Goal: Browse casually

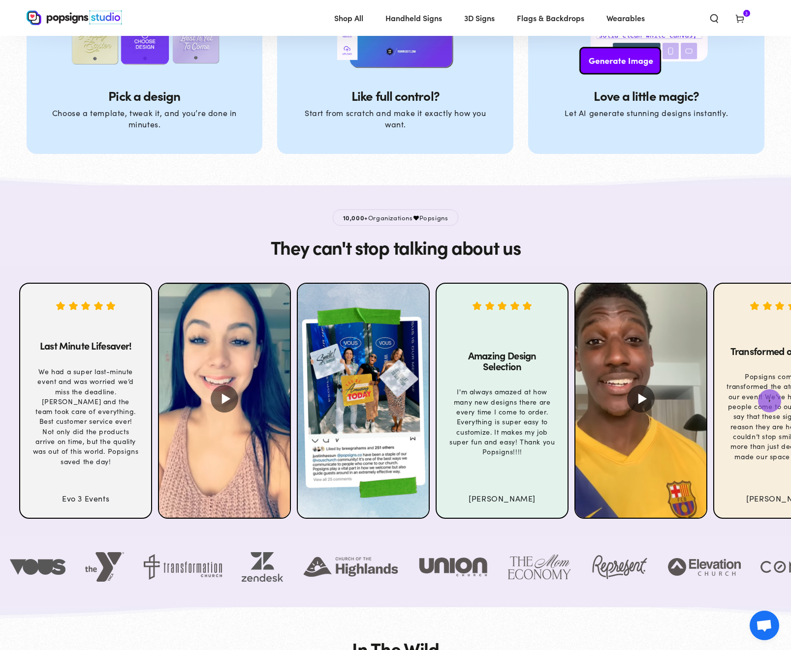
click at [771, 403] on icon "Next" at bounding box center [769, 401] width 6 height 6
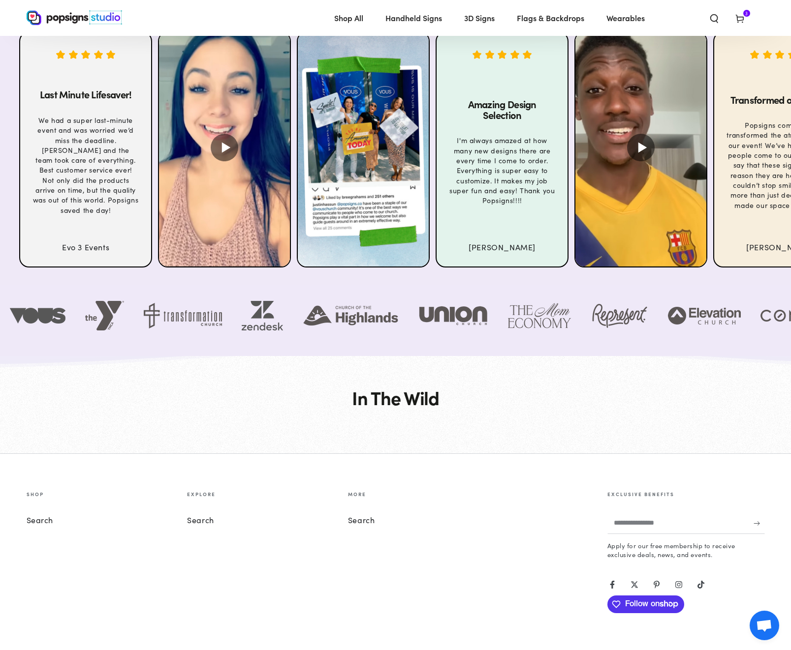
scroll to position [3475, 0]
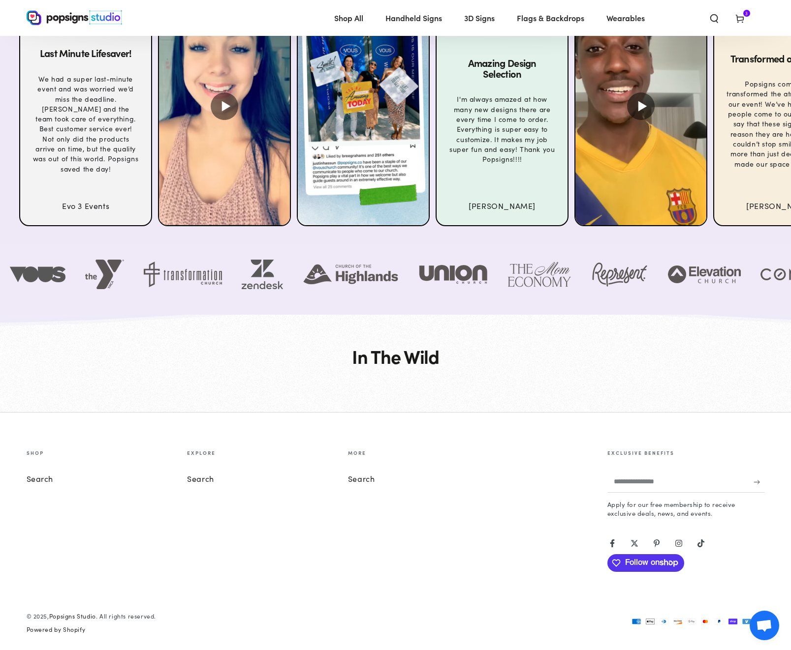
click at [497, 404] on div at bounding box center [395, 394] width 791 height 35
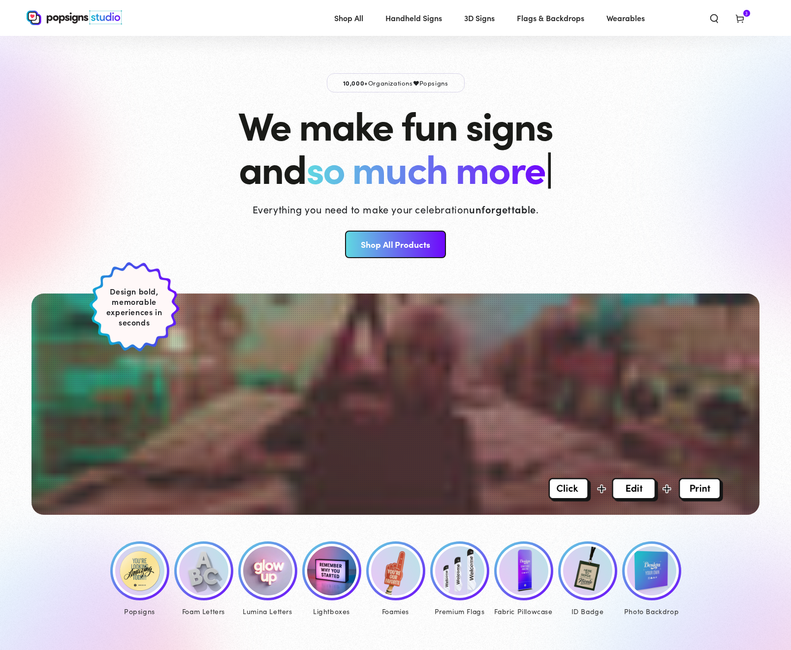
scroll to position [3475, 0]
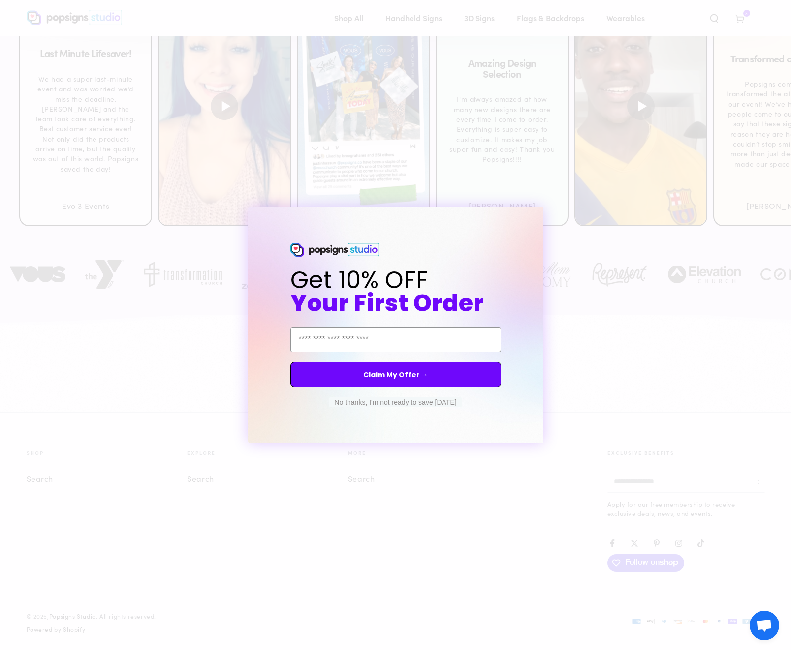
click at [647, 320] on div "Close dialog Get 10% OFF Your First Order Email Address Claim My Offer → No tha…" at bounding box center [395, 325] width 791 height 650
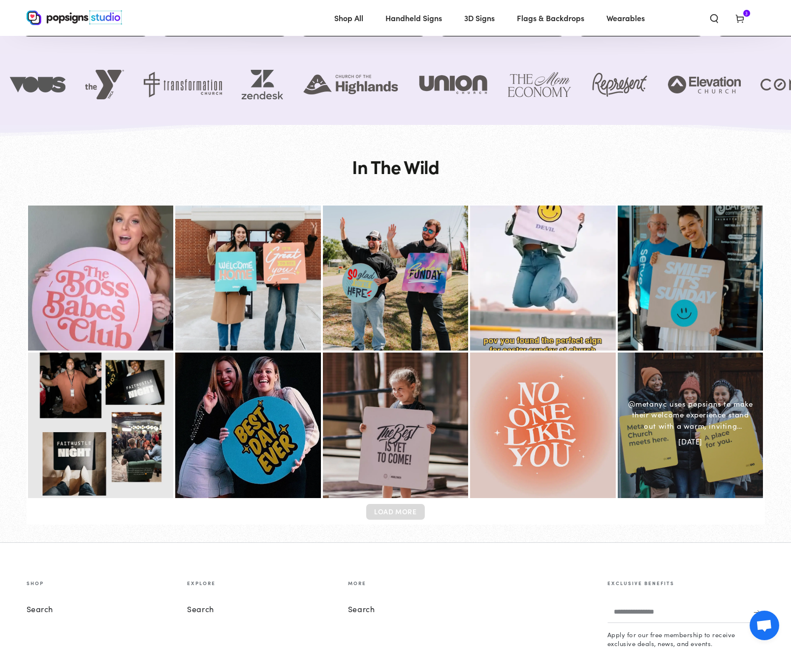
scroll to position [3709, 0]
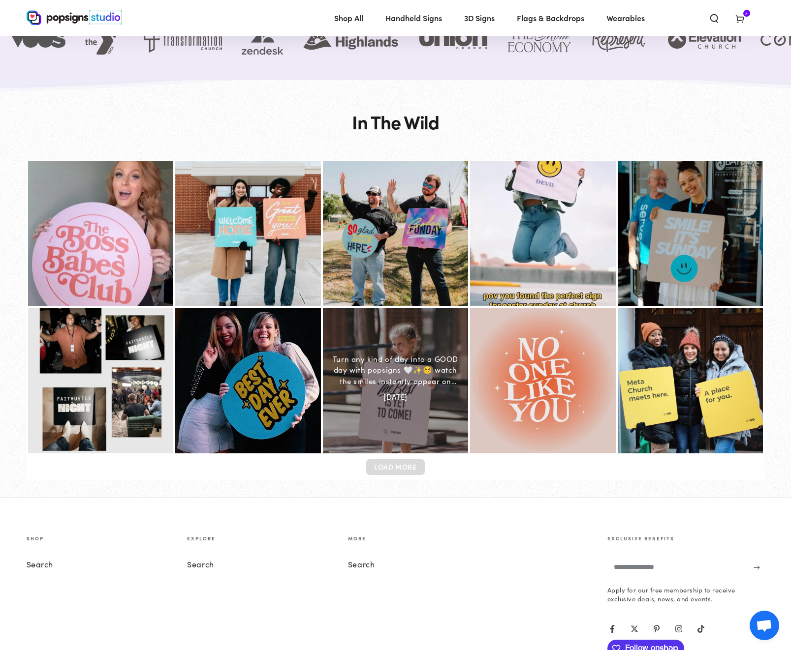
click at [402, 380] on div "Turn any kind of day into a GOOD day with popsigns 🤍✨☺️ watch the smiles instan…" at bounding box center [396, 370] width 130 height 33
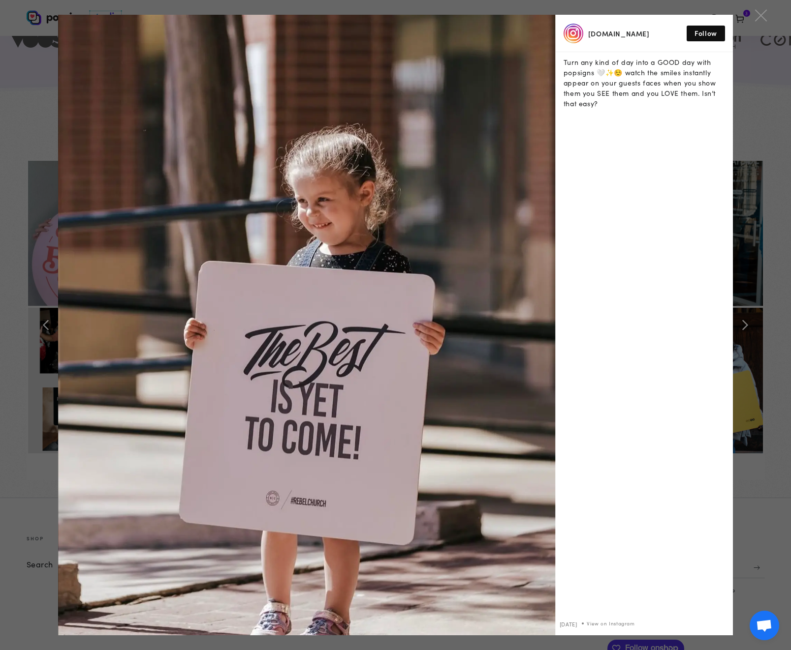
click at [776, 118] on div "[DOMAIN_NAME] Follow Turn any kind of day into a GOOD day with popsigns 🤍✨☺️ wa…" at bounding box center [395, 325] width 791 height 650
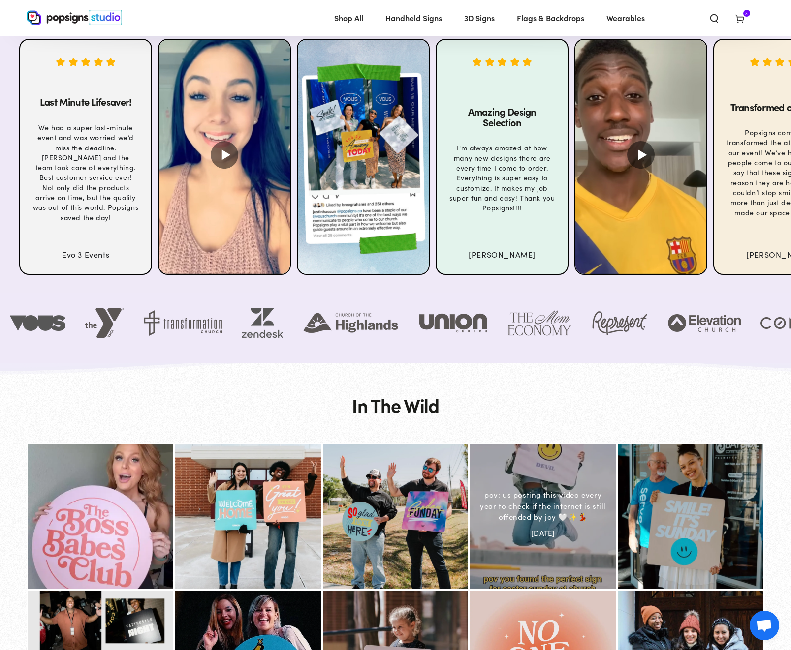
scroll to position [3463, 0]
